Goal: Transaction & Acquisition: Download file/media

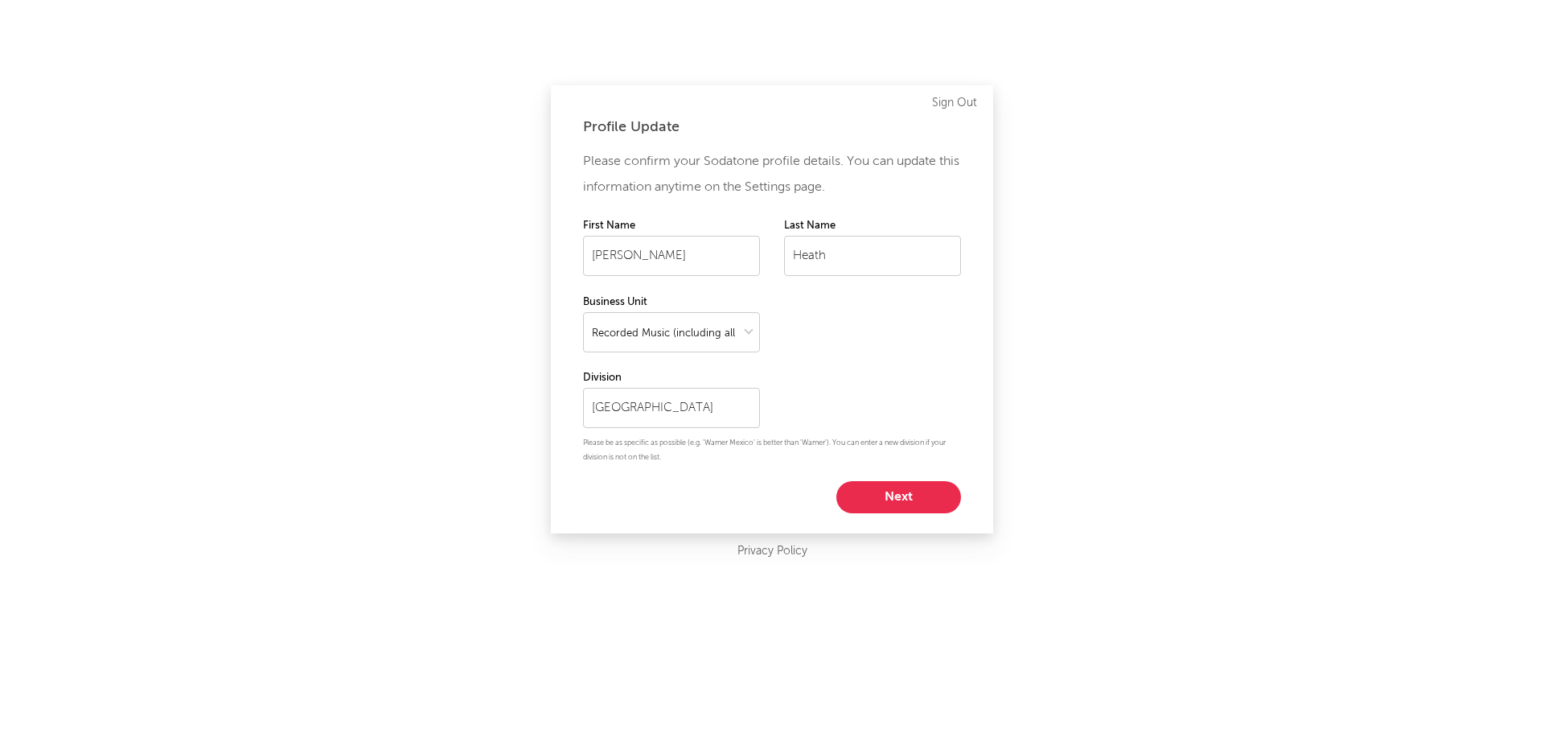
select select "recorded_music"
click at [907, 500] on button "Next" at bounding box center [898, 497] width 125 height 32
select select "marketing"
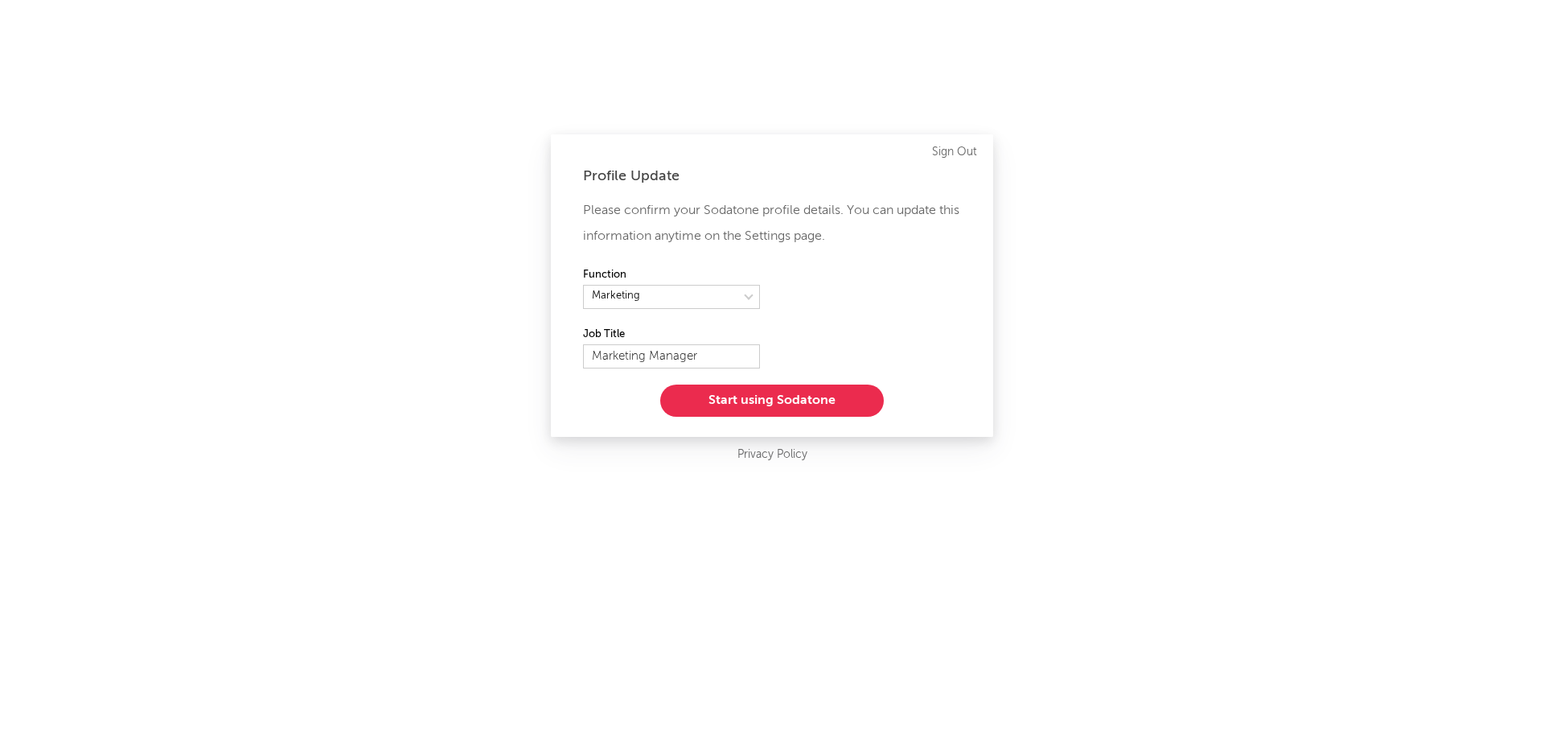
click at [759, 401] on button "Start using Sodatone" at bounding box center [772, 400] width 224 height 32
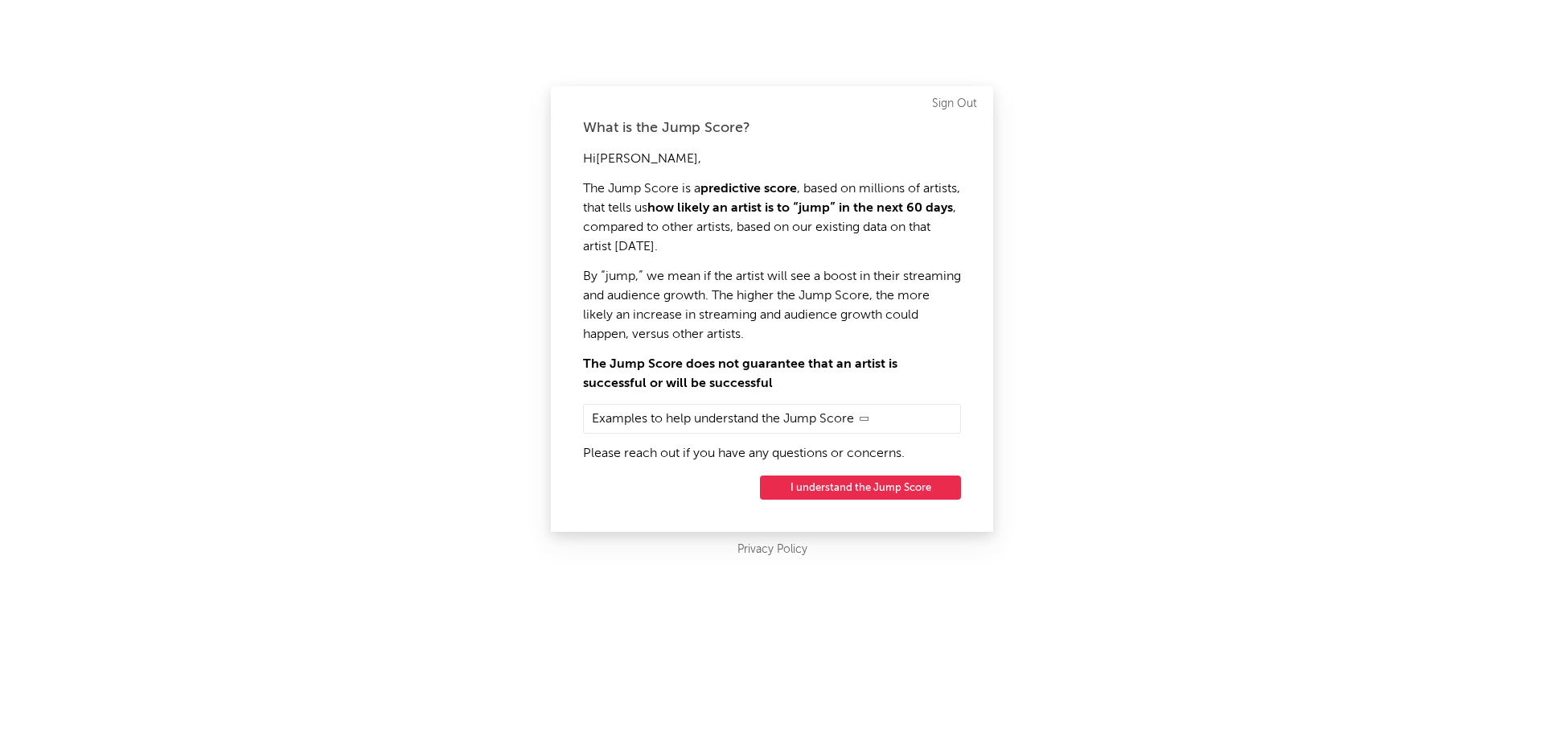
click at [883, 482] on button "I understand the Jump Score" at bounding box center [860, 487] width 201 height 24
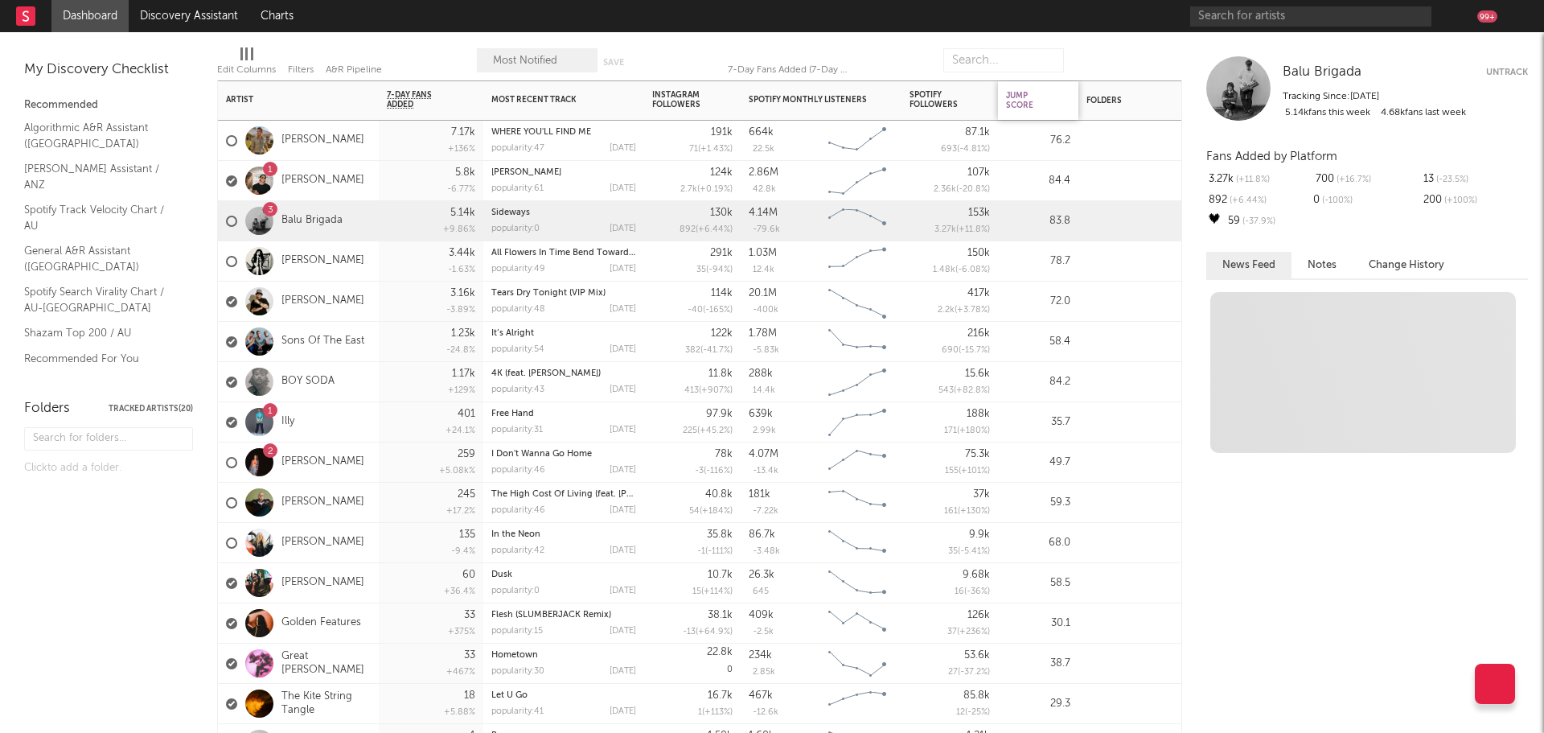
click at [1036, 97] on div "Jump Score" at bounding box center [1026, 100] width 40 height 19
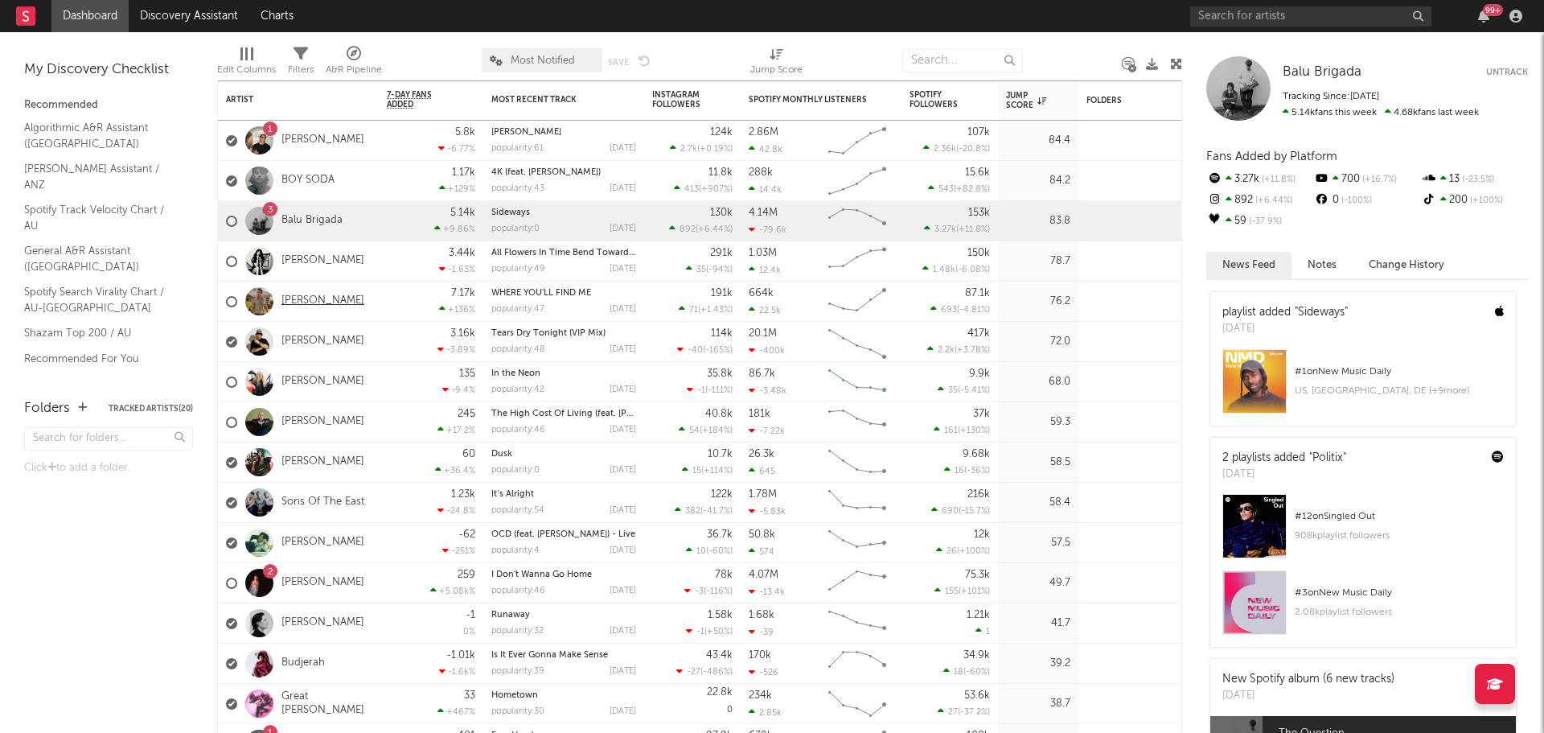
click at [322, 304] on link "[PERSON_NAME]" at bounding box center [322, 301] width 83 height 14
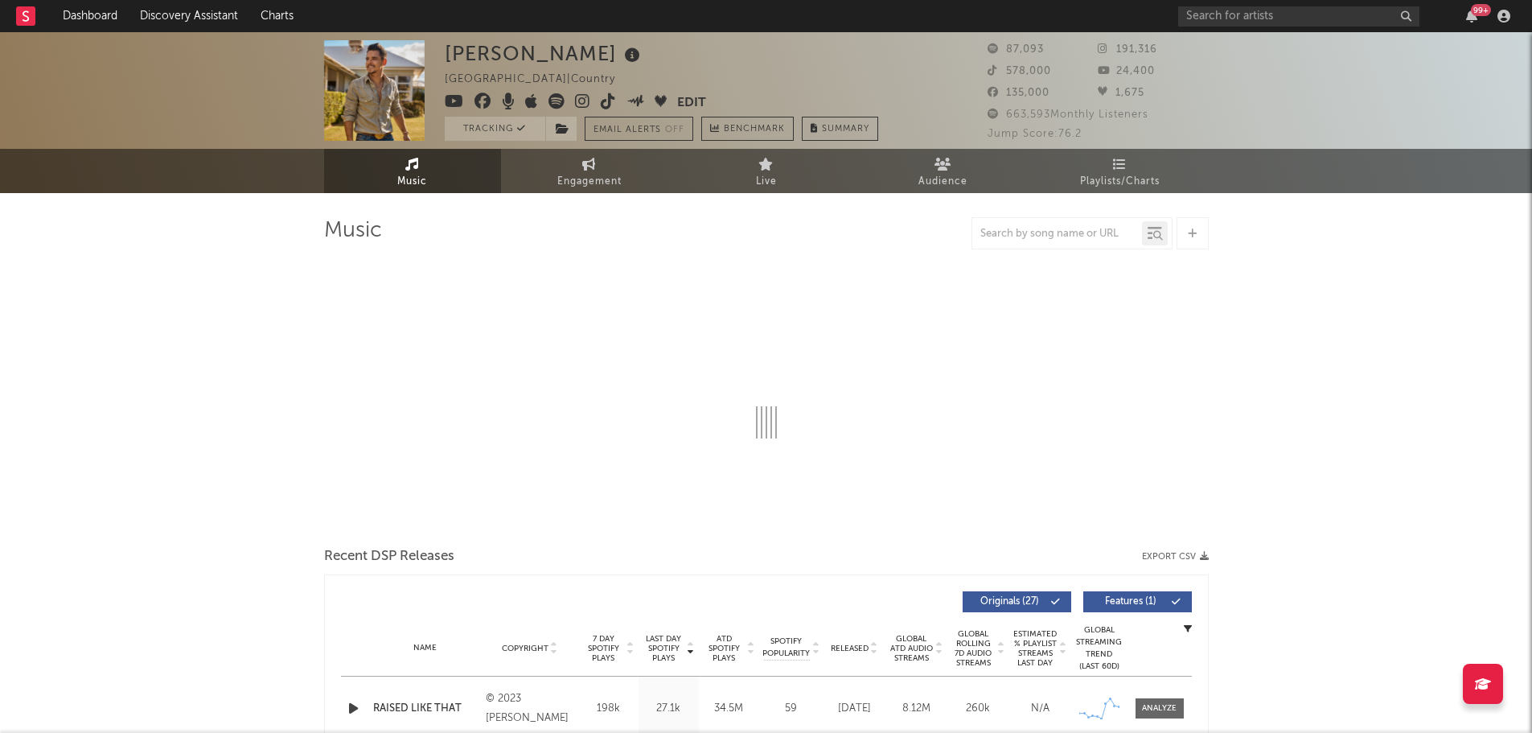
select select "6m"
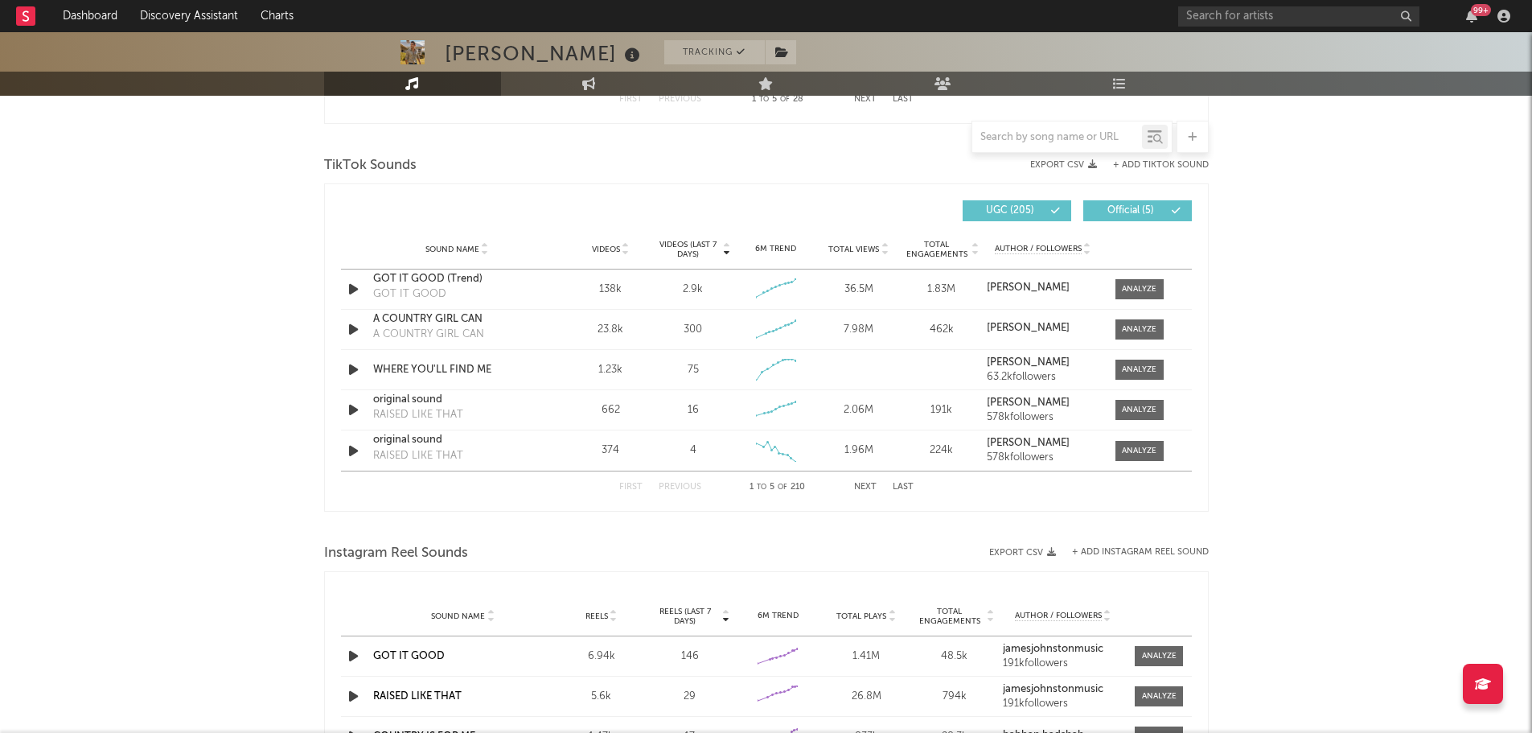
scroll to position [1045, 0]
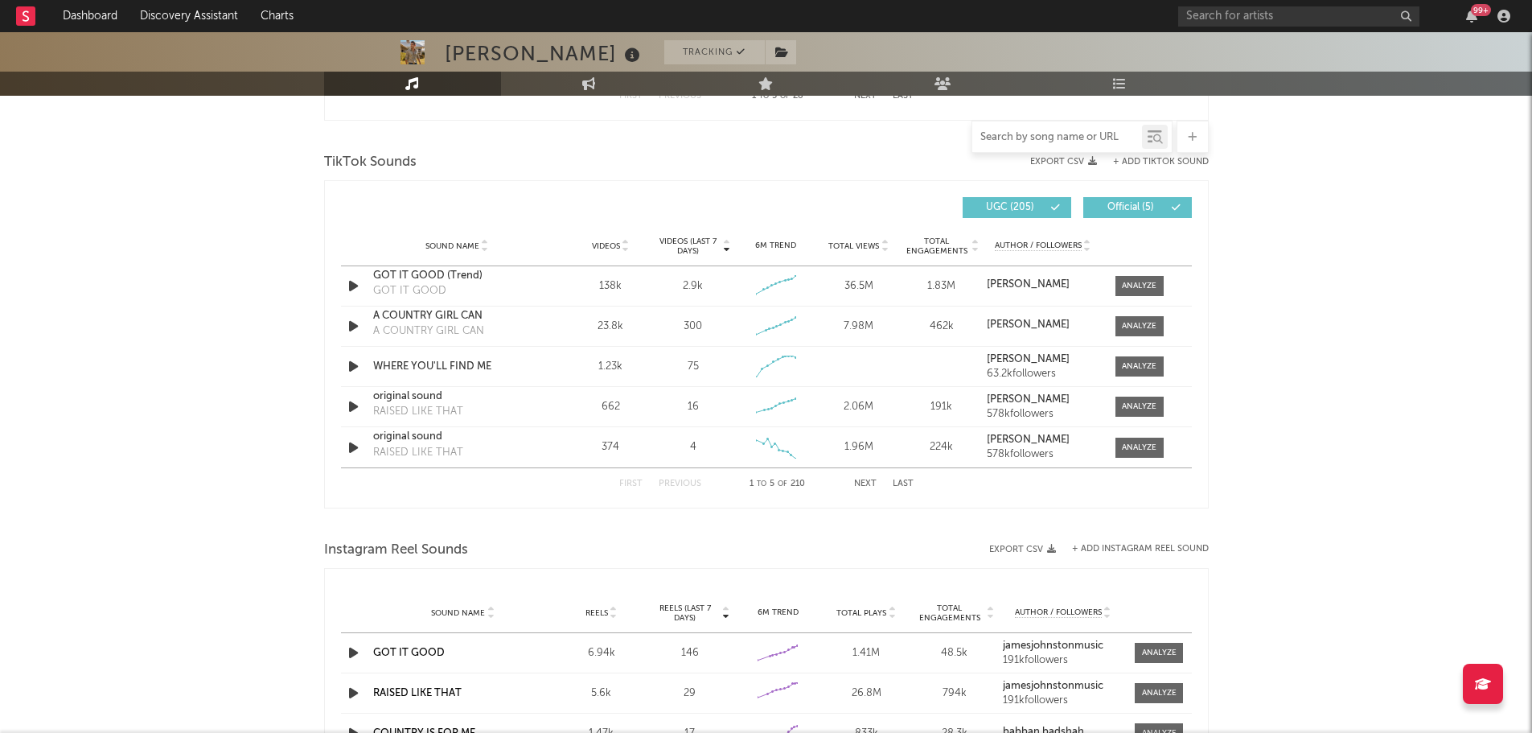
click at [999, 134] on input "text" at bounding box center [1057, 137] width 170 height 13
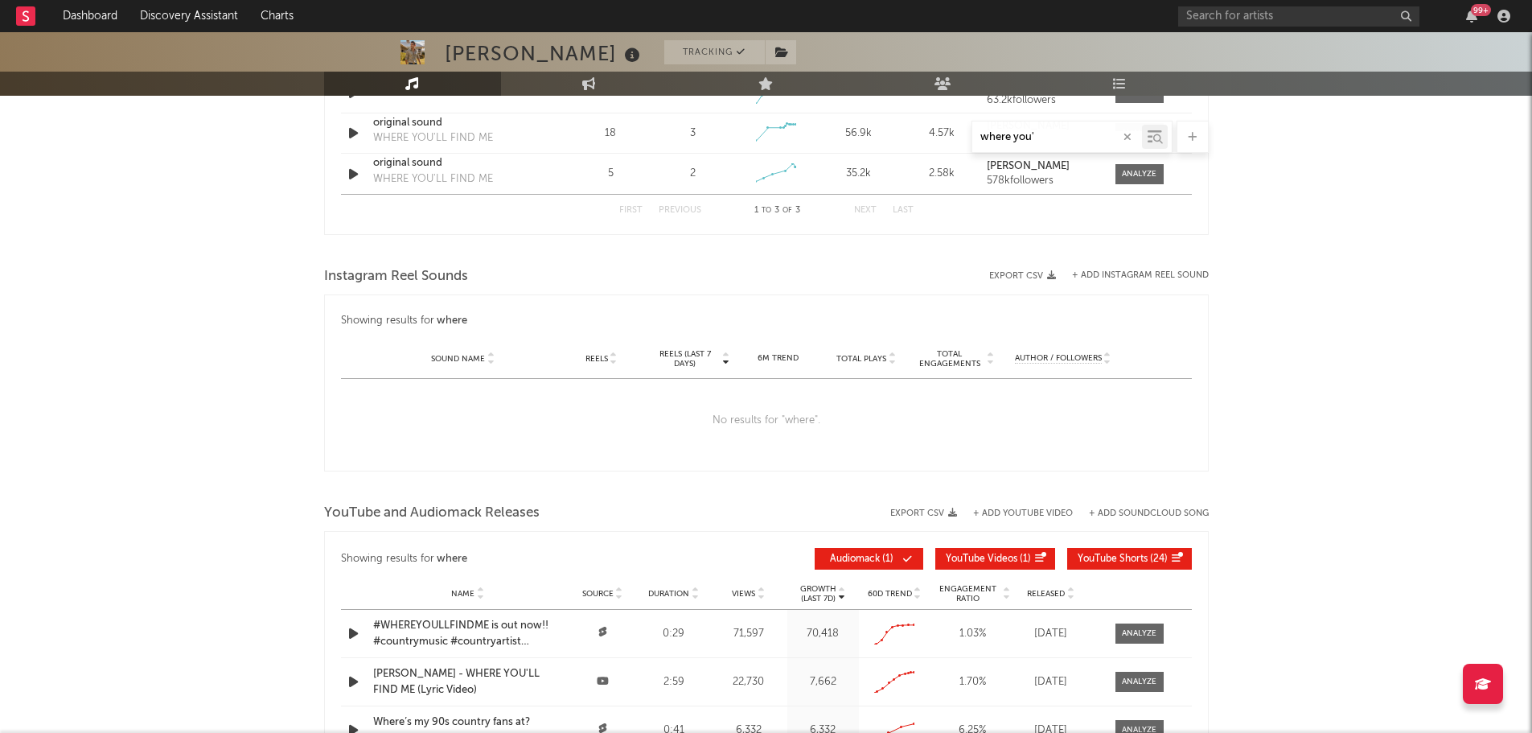
scroll to position [788, 0]
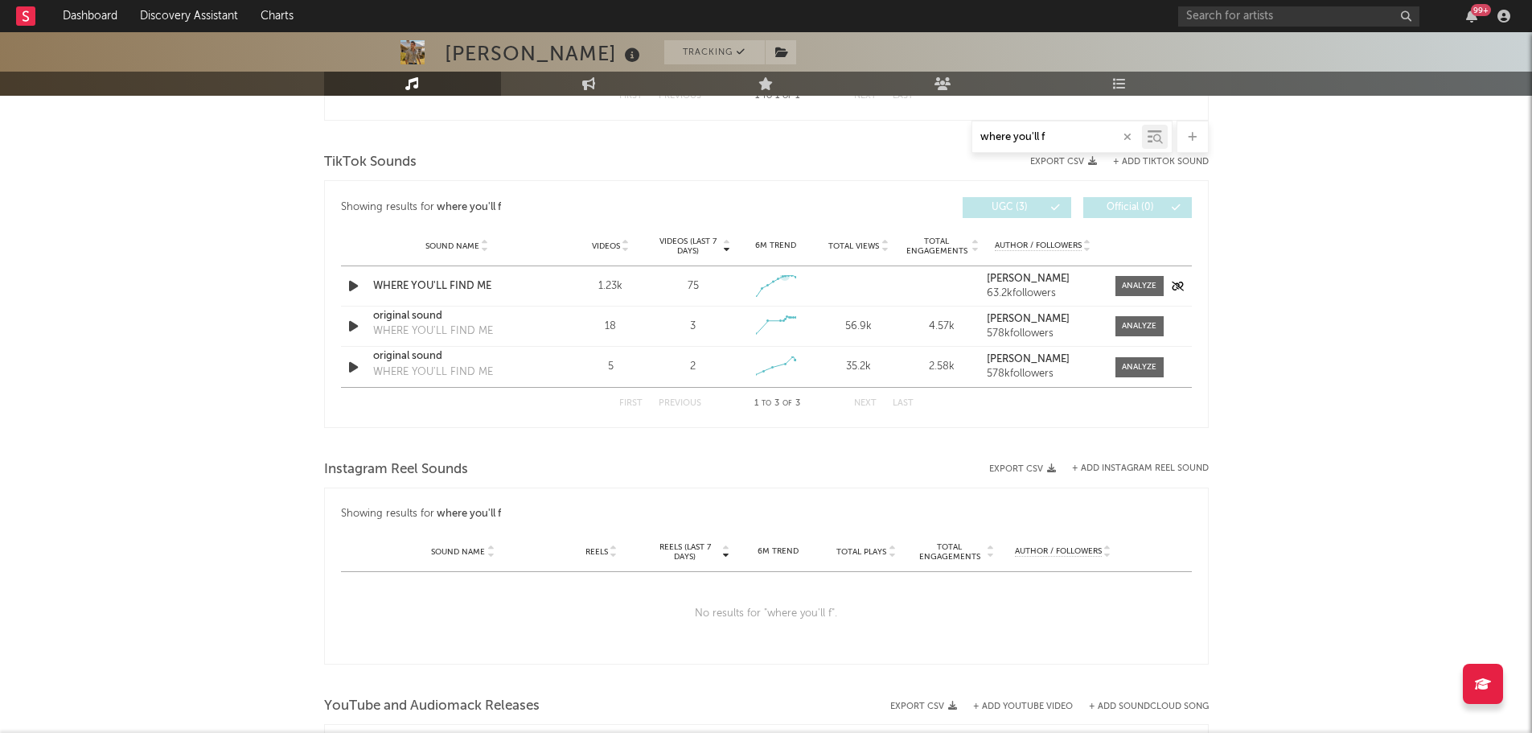
type input "where you'll f"
click at [881, 280] on div "Sound Name WHERE YOU'LL FIND ME Videos 1.23k Videos (last 7 days) 75 Weekly Gro…" at bounding box center [766, 285] width 851 height 39
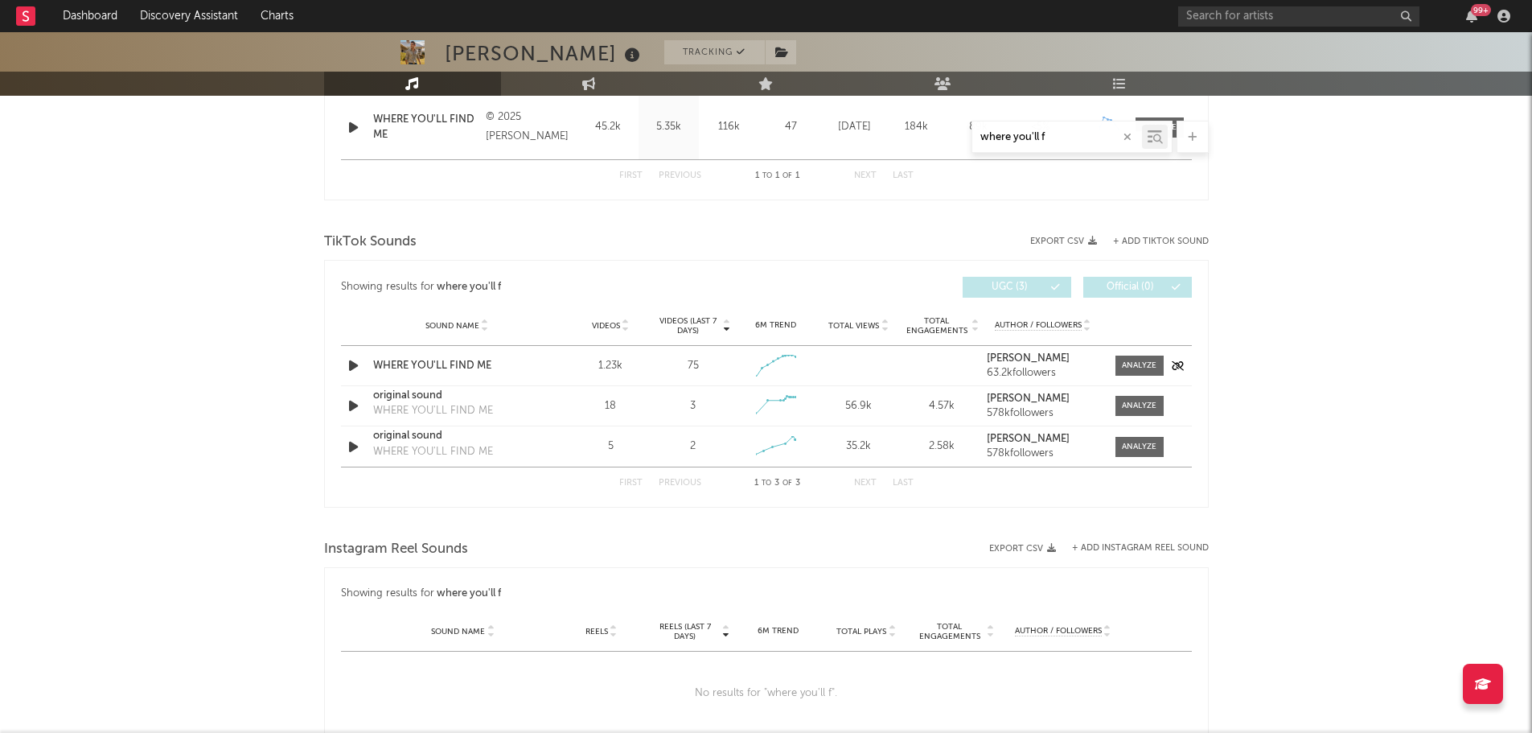
scroll to position [708, 0]
click at [1132, 359] on span at bounding box center [1139, 366] width 48 height 20
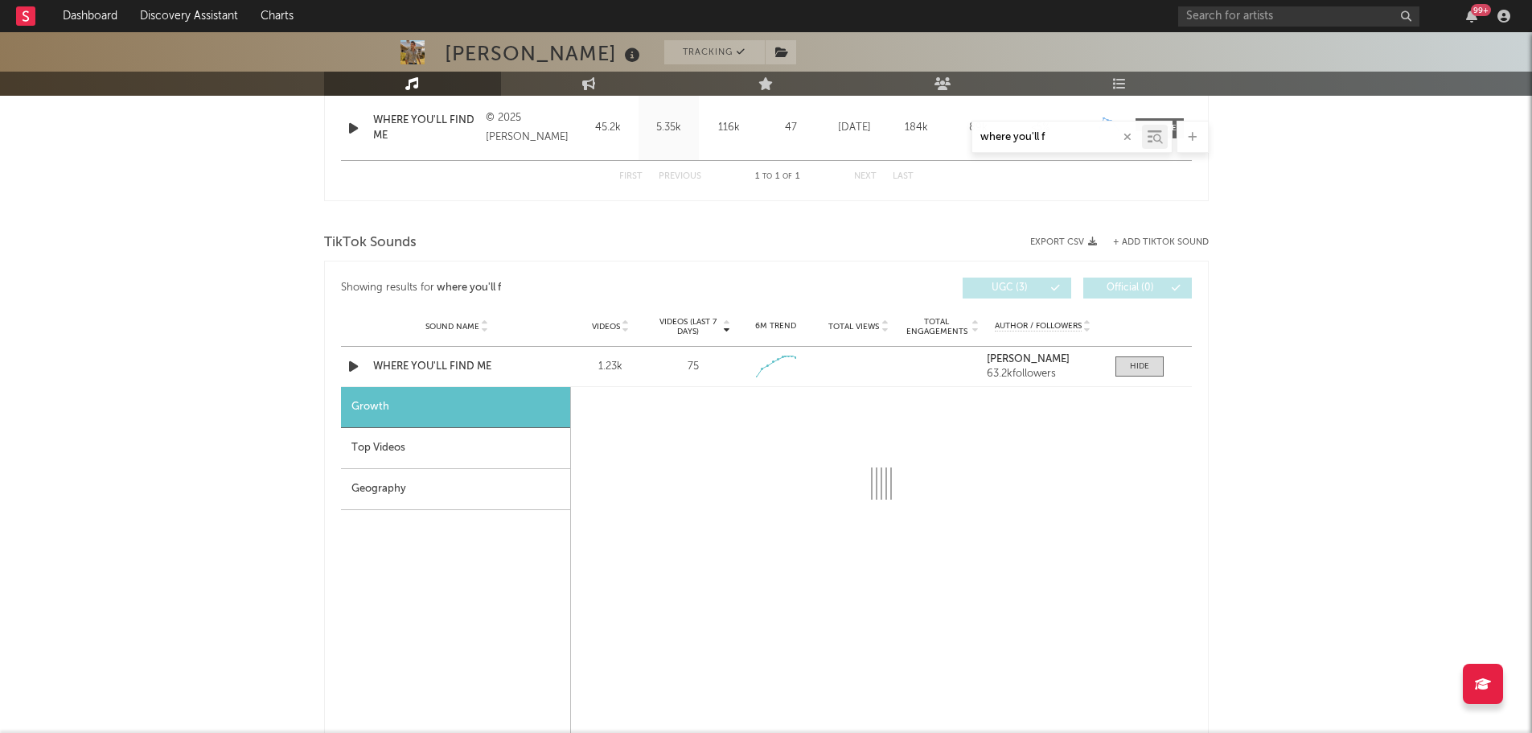
select select "1w"
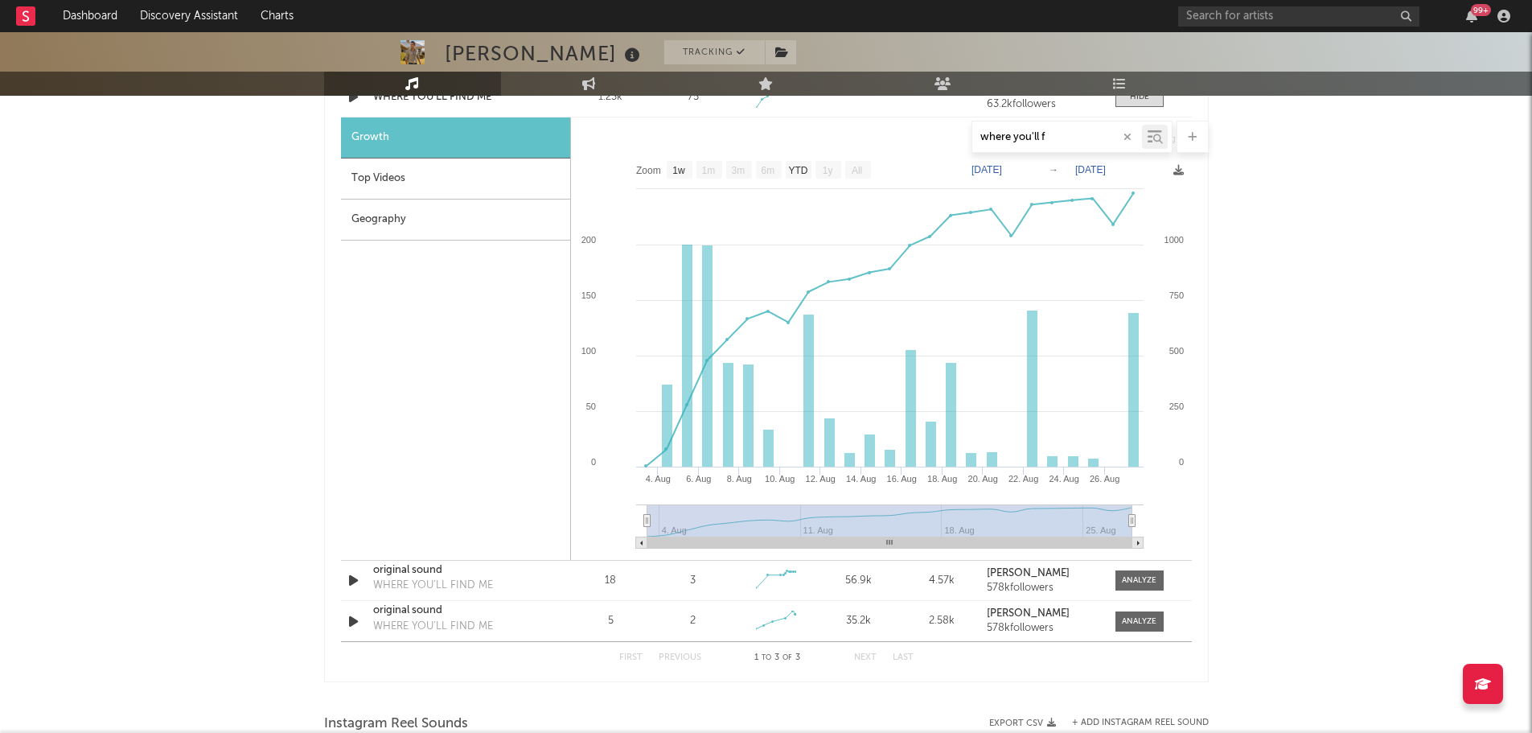
scroll to position [949, 0]
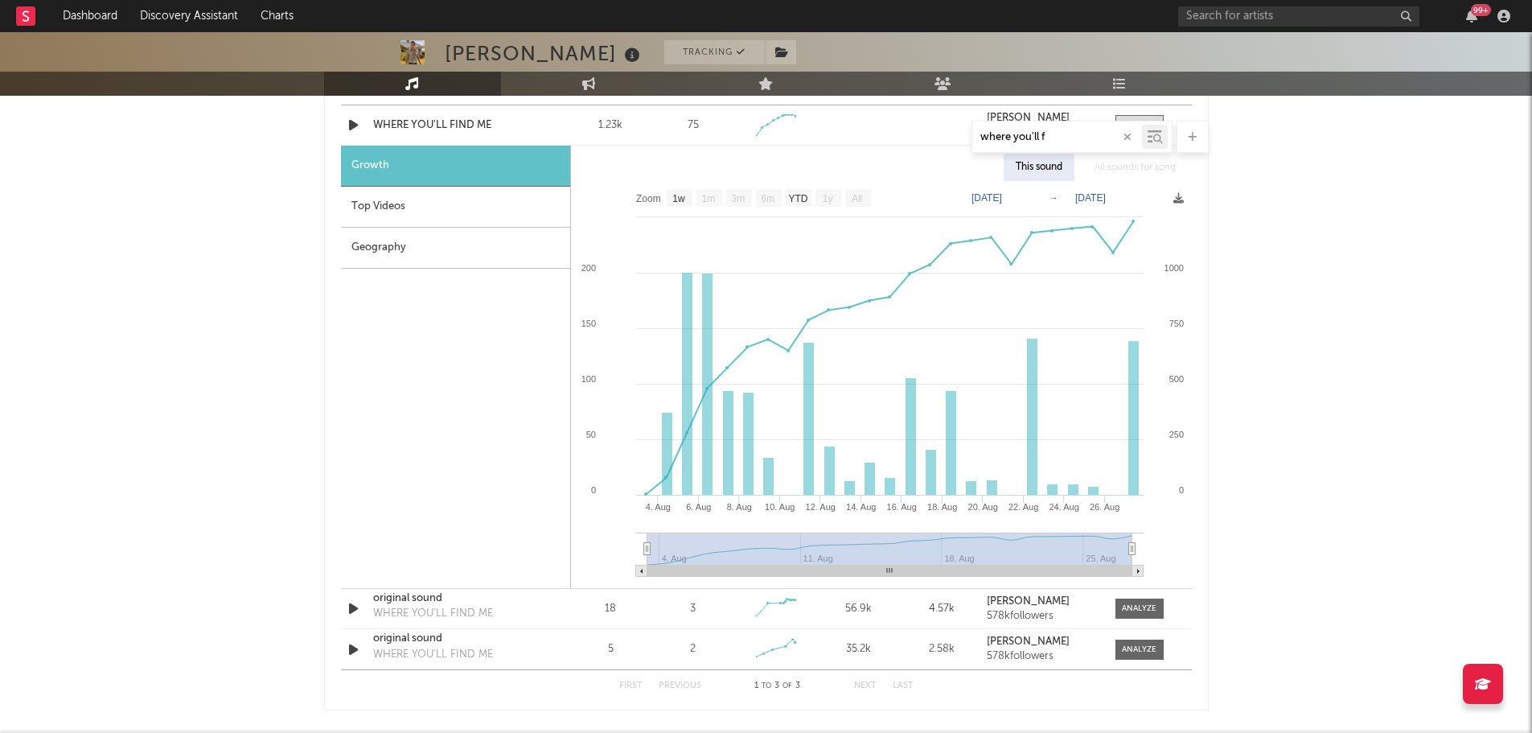
click at [403, 200] on div "Top Videos" at bounding box center [455, 207] width 229 height 41
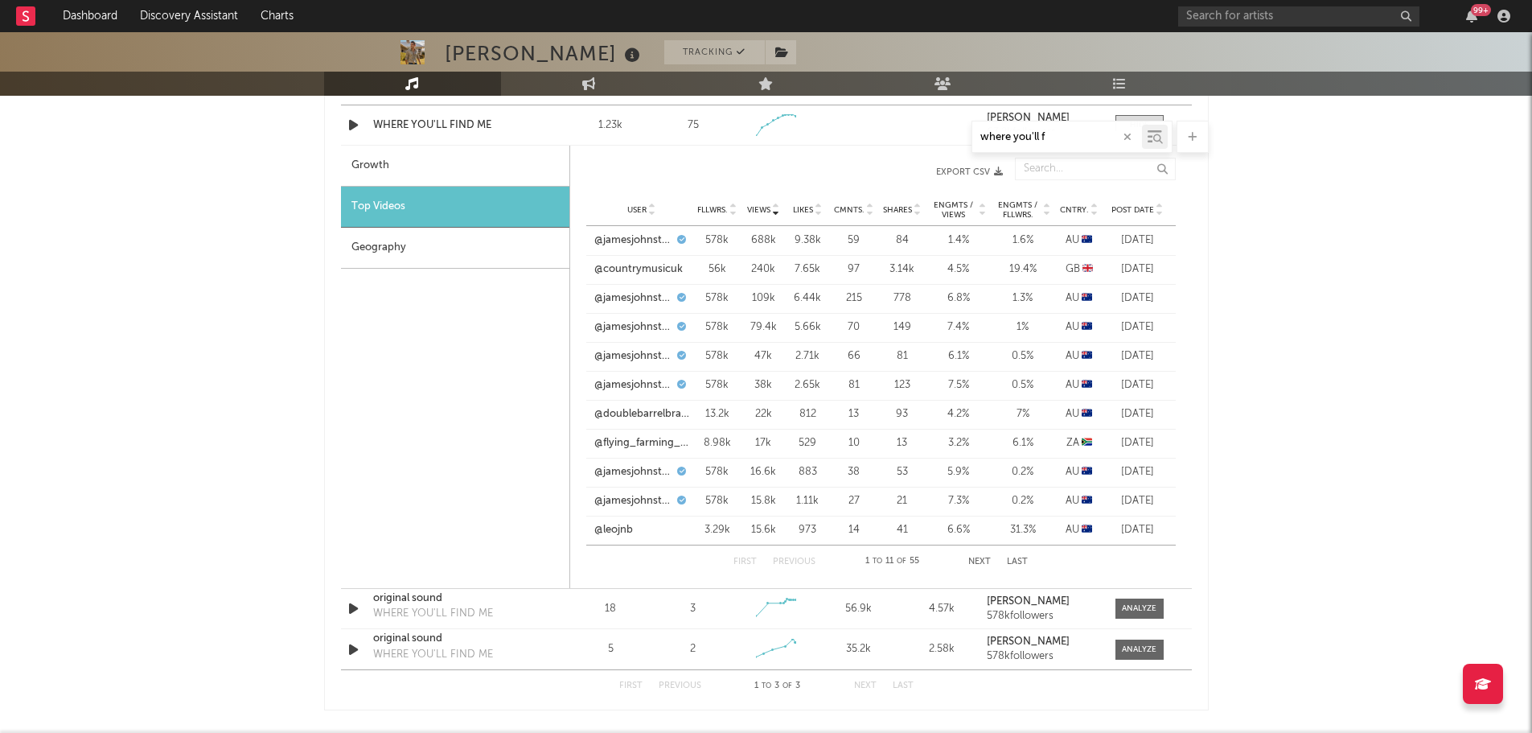
click at [968, 171] on button "Export CSV" at bounding box center [802, 172] width 400 height 10
click at [1368, 251] on div "[PERSON_NAME] Tracking [GEOGRAPHIC_DATA] | Country Edit Tracking Email Alerts O…" at bounding box center [766, 212] width 1532 height 2259
